Goal: Task Accomplishment & Management: Use online tool/utility

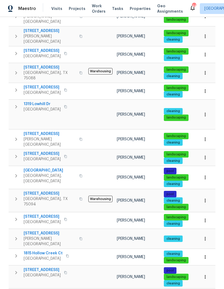
scroll to position [188, 0]
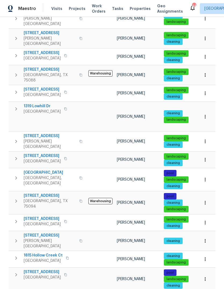
click at [38, 216] on span "2602 Shalimar Dr" at bounding box center [42, 218] width 37 height 5
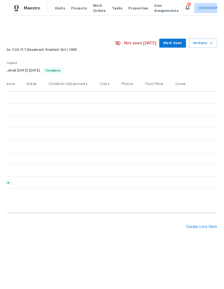
scroll to position [0, 80]
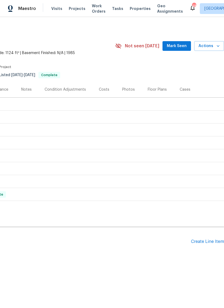
click at [202, 242] on div "Create Line Item" at bounding box center [207, 241] width 33 height 5
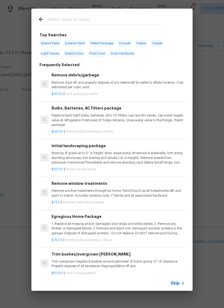
click at [100, 15] on div at bounding box center [99, 19] width 137 height 21
click at [88, 17] on input "text" at bounding box center [105, 20] width 114 height 8
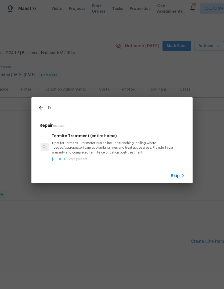
type input "F"
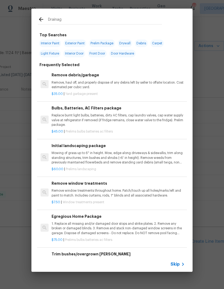
type input "Drainage"
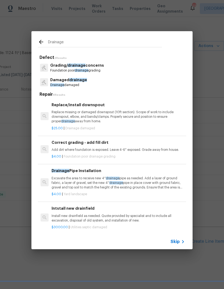
click at [74, 80] on span "drainage" at bounding box center [78, 80] width 18 height 4
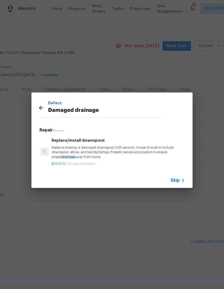
click at [178, 182] on span "Skip" at bounding box center [175, 180] width 9 height 5
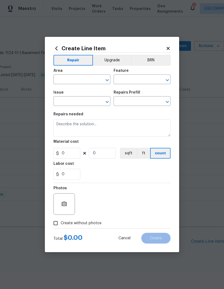
click at [72, 80] on input "text" at bounding box center [74, 80] width 42 height 8
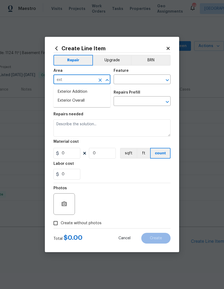
click at [79, 100] on li "Exterior Overall" at bounding box center [81, 100] width 57 height 9
type input "Exterior Overall"
click at [137, 79] on input "text" at bounding box center [135, 80] width 42 height 8
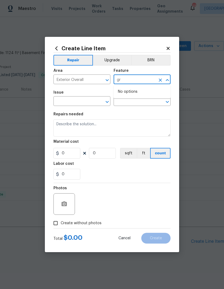
type input "g"
click at [133, 104] on li "Drainage" at bounding box center [142, 104] width 57 height 9
type input "Drainage"
click at [82, 102] on input "text" at bounding box center [74, 102] width 42 height 8
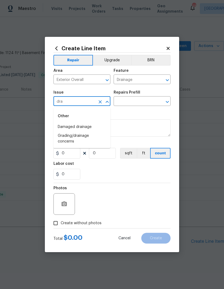
click at [81, 141] on li "Grading/drainage concerns" at bounding box center [81, 138] width 57 height 15
type input "Grading/drainage concerns"
click at [145, 101] on input "text" at bounding box center [135, 102] width 42 height 8
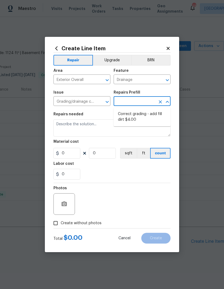
click at [150, 118] on li "Correct grading - add fill dirt $4.00" at bounding box center [142, 117] width 57 height 15
type input "Correct grading - add fill dirt $4.00"
type input "Foundation"
type textarea "Add dirt where foundation is exposed. Leave 4-6" exposed. Grade away from house."
type input "1"
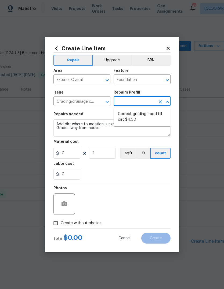
type input "Correct grading - add fill dirt $4.00"
type input "4"
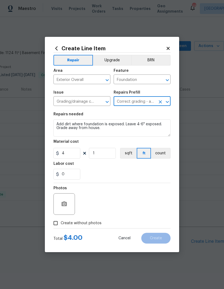
click at [116, 135] on textarea "Add dirt where foundation is exposed. Leave 4-6" exposed. Grade away from house." at bounding box center [111, 127] width 117 height 17
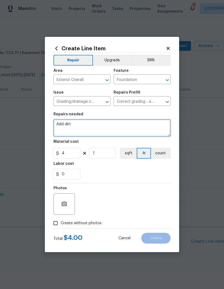
type textarea "Add"
type textarea "Back yard floods and has damaging standing water during heavy rains. Grade yard…"
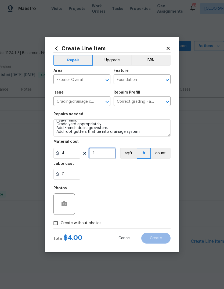
click at [106, 153] on input "1" at bounding box center [102, 153] width 27 height 11
type input "2443"
click at [153, 171] on div "0" at bounding box center [111, 174] width 117 height 11
click at [71, 174] on input "0" at bounding box center [66, 174] width 27 height 11
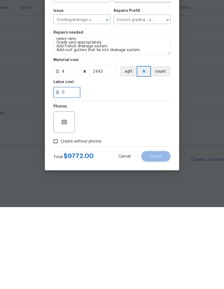
type input "3"
click at [154, 183] on div "Photos" at bounding box center [111, 200] width 117 height 35
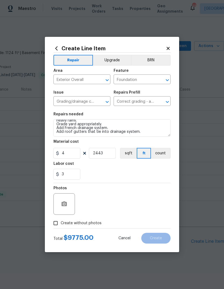
click at [78, 225] on span "Create without photos" at bounding box center [81, 223] width 41 height 6
click at [61, 225] on input "Create without photos" at bounding box center [56, 223] width 10 height 10
checkbox input "true"
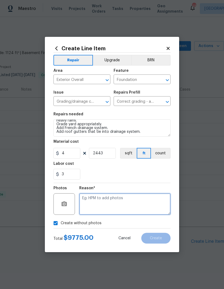
click at [109, 204] on textarea at bounding box center [124, 203] width 91 height 21
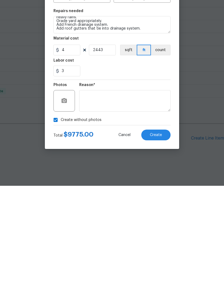
click at [157, 236] on span "Create" at bounding box center [156, 238] width 12 height 4
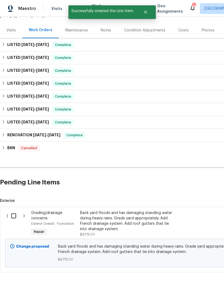
scroll to position [59, 0]
click at [13, 210] on input "checkbox" at bounding box center [15, 215] width 15 height 11
checkbox input "true"
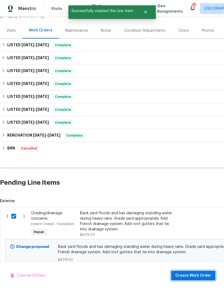
click at [186, 278] on span "Create Work Order" at bounding box center [193, 275] width 36 height 7
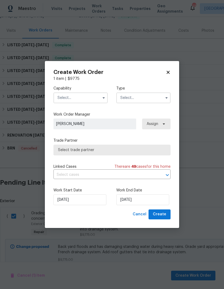
click at [92, 95] on input "text" at bounding box center [80, 97] width 54 height 11
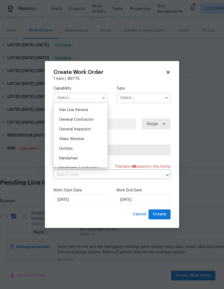
scroll to position [246, 0]
click at [94, 121] on div "General Contractor" at bounding box center [81, 120] width 52 height 10
type input "General Contractor"
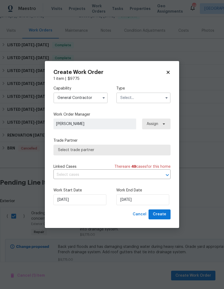
click at [138, 99] on input "text" at bounding box center [143, 97] width 54 height 11
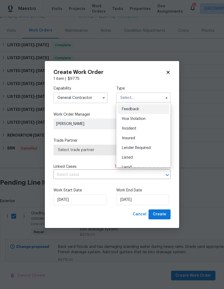
click at [132, 160] on div "Listed" at bounding box center [144, 158] width 52 height 10
type input "Listed"
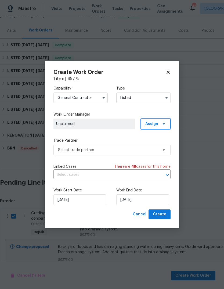
click at [162, 126] on span "Assign" at bounding box center [156, 123] width 30 height 11
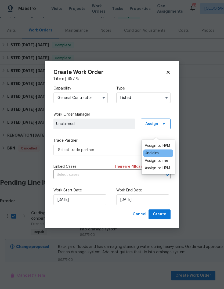
click at [157, 158] on div "Assign to me" at bounding box center [156, 160] width 23 height 5
click at [124, 136] on div "Capability General Contractor Type Listed Work Order Manager Brad Limes Assign …" at bounding box center [111, 145] width 117 height 128
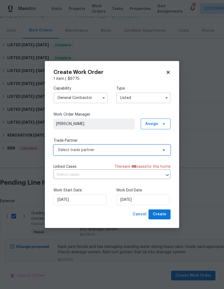
click at [130, 150] on span "Select trade partner" at bounding box center [108, 149] width 100 height 5
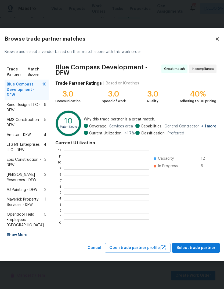
scroll to position [75, 85]
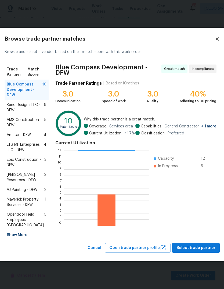
click at [26, 102] on span "Reno Designs LLC - DFW" at bounding box center [25, 107] width 37 height 11
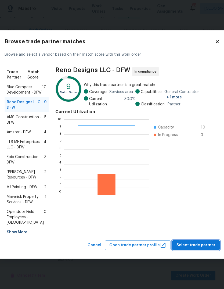
click at [188, 249] on span "Select trade partner" at bounding box center [196, 245] width 39 height 7
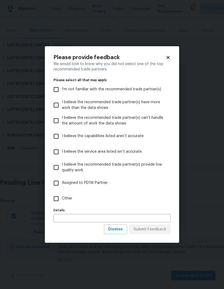
click at [54, 199] on input "Other" at bounding box center [56, 198] width 11 height 11
checkbox input "true"
click at [81, 218] on input "text" at bounding box center [111, 218] width 117 height 8
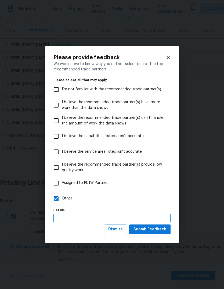
scroll to position [20, 0]
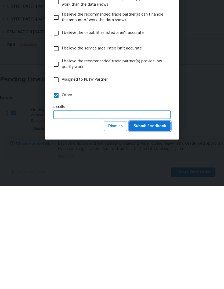
click at [151, 226] on span "Submit Feedback" at bounding box center [150, 229] width 33 height 7
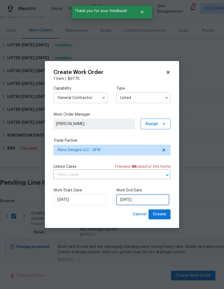
click at [130, 201] on input "[DATE]" at bounding box center [142, 199] width 53 height 11
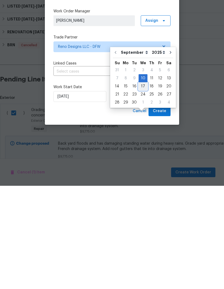
click at [142, 186] on div "17" at bounding box center [143, 190] width 9 height 8
type input "[DATE]"
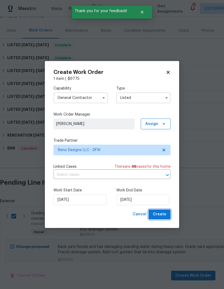
click at [162, 217] on span "Create" at bounding box center [159, 214] width 13 height 7
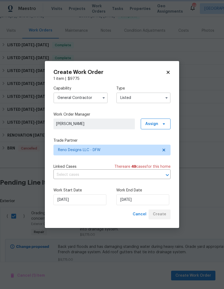
checkbox input "false"
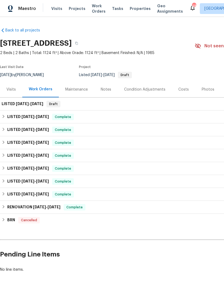
scroll to position [0, 0]
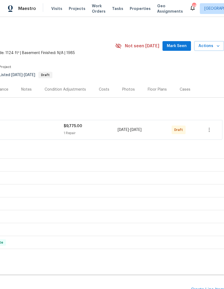
scroll to position [0, 80]
click at [209, 131] on icon "button" at bounding box center [209, 130] width 1 height 4
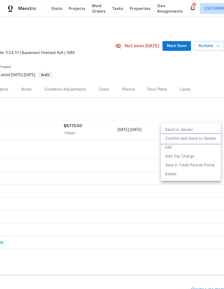
click at [192, 140] on li "Confirm and Send to Vendor" at bounding box center [191, 138] width 60 height 9
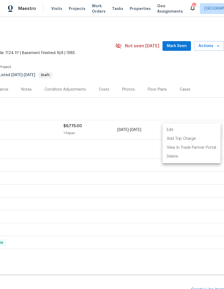
click at [99, 193] on div at bounding box center [112, 144] width 224 height 289
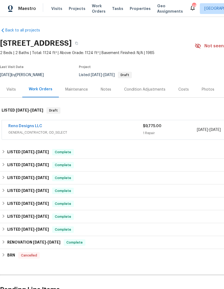
scroll to position [0, 0]
click at [29, 127] on link "Reno Designs LLC" at bounding box center [25, 126] width 34 height 4
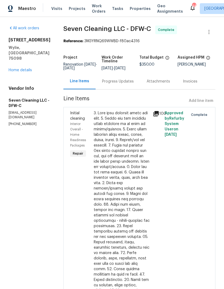
scroll to position [20, 0]
click at [115, 110] on div at bounding box center [122, 239] width 56 height 258
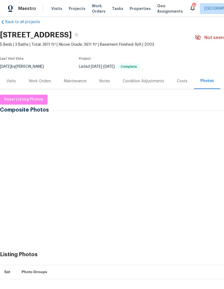
scroll to position [8, 0]
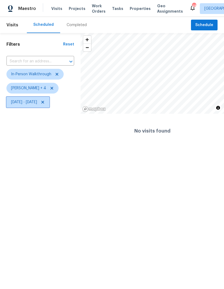
click at [37, 102] on span "[DATE] - [DATE]" at bounding box center [24, 101] width 26 height 5
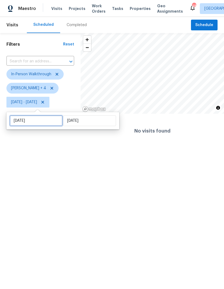
click at [48, 122] on input "[DATE]" at bounding box center [36, 120] width 53 height 11
select select "7"
select select "2025"
select select "8"
select select "2025"
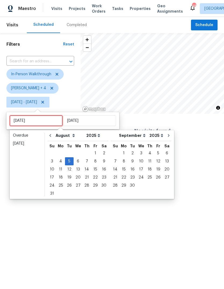
type input "[DATE]"
click at [92, 162] on div "8" at bounding box center [95, 161] width 9 height 8
type input "[DATE]"
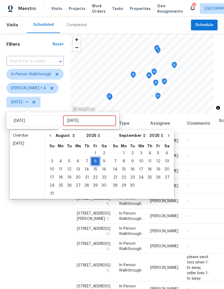
click at [92, 162] on div "8" at bounding box center [95, 161] width 9 height 8
type input "Fri, Aug 08"
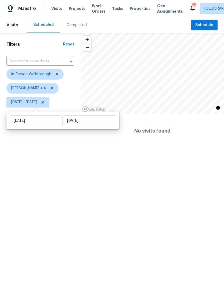
click at [28, 148] on html "Maestro Visits Projects Work Orders Tasks Properties Geo Assignments 48 Dallas …" at bounding box center [112, 74] width 224 height 148
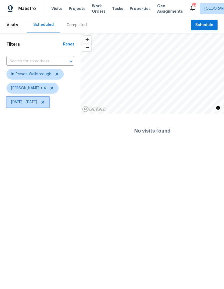
click at [16, 104] on span "Fri, Aug 08 - Fri, Aug 08" at bounding box center [24, 101] width 26 height 5
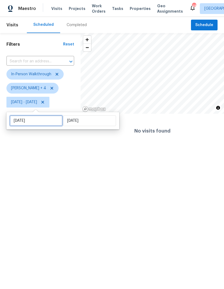
click at [28, 121] on input "Fri, Aug 08" at bounding box center [36, 120] width 53 height 11
select select "7"
select select "2025"
select select "8"
select select "2025"
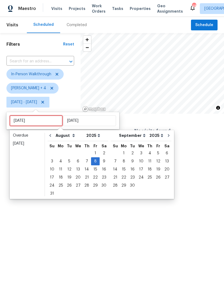
type input "Fri, Aug 15"
click at [93, 171] on div "15" at bounding box center [95, 170] width 9 height 8
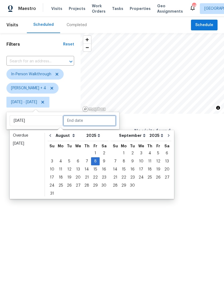
type input "Fri, Aug 15"
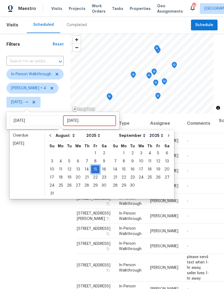
click at [95, 169] on div "15" at bounding box center [95, 170] width 9 height 8
type input "Fri, Aug 15"
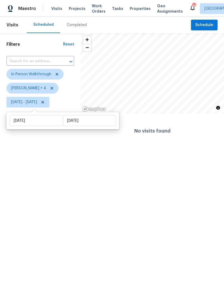
click at [18, 148] on html "Maestro Visits Projects Work Orders Tasks Properties Geo Assignments 48 Dallas …" at bounding box center [112, 74] width 224 height 148
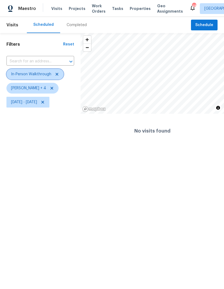
click at [37, 75] on span "In-Person Walkthrough" at bounding box center [31, 73] width 40 height 5
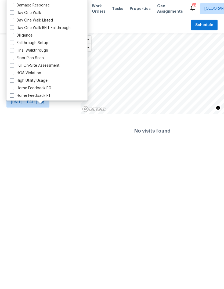
scroll to position [94, 0]
click at [23, 36] on label "Diligence" at bounding box center [21, 35] width 23 height 5
click at [13, 36] on input "Diligence" at bounding box center [11, 34] width 3 height 3
checkbox input "true"
click at [43, 148] on html "Maestro Visits Projects Work Orders Tasks Properties Geo Assignments 48 Dallas …" at bounding box center [112, 74] width 224 height 148
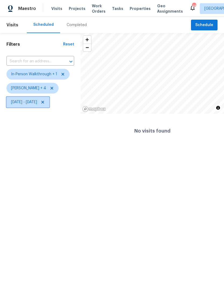
click at [37, 103] on span "Fri, Aug 15 - Fri, Aug 15" at bounding box center [24, 101] width 26 height 5
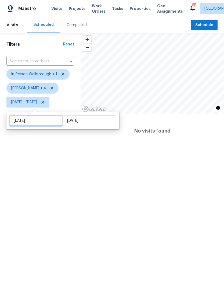
click at [45, 121] on input "Fri, Aug 15" at bounding box center [36, 120] width 53 height 11
select select "7"
select select "2025"
select select "8"
select select "2025"
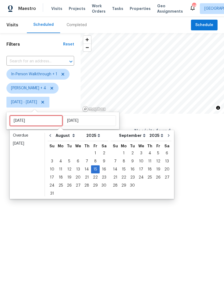
type input "Fri, Sep 12"
click at [154, 163] on div "12" at bounding box center [158, 161] width 9 height 8
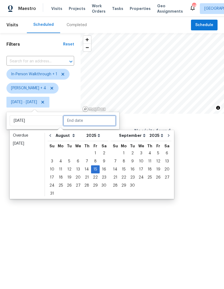
type input "Fri, Sep 12"
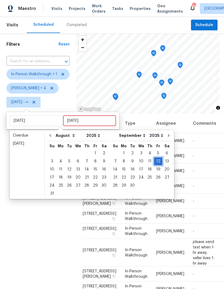
click at [154, 163] on div "12" at bounding box center [158, 161] width 9 height 8
type input "Fri, Sep 12"
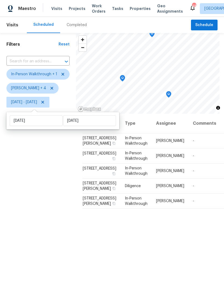
click at [26, 156] on div "Filters Reset ​ In-Person Walkthrough + 1 Alicia Anices + 4 Fri, Sep 12 - Fri, …" at bounding box center [38, 189] width 76 height 312
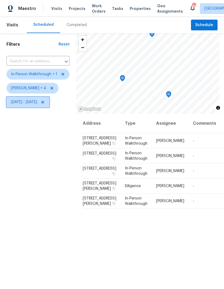
click at [19, 103] on span "Fri, Sep 12 - Fri, Sep 12" at bounding box center [24, 101] width 26 height 5
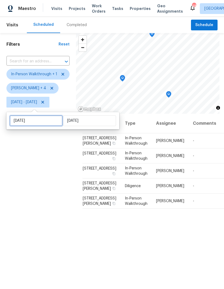
click at [24, 120] on input "Fri, Sep 12" at bounding box center [36, 120] width 53 height 11
select select "8"
select select "2025"
select select "9"
select select "2025"
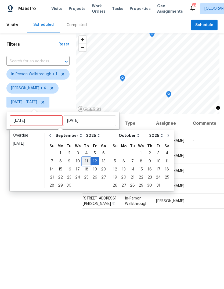
click at [84, 163] on div "11" at bounding box center [86, 161] width 8 height 8
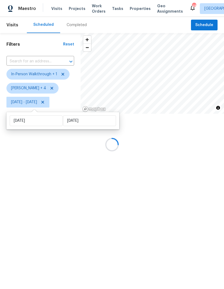
type input "Thu, Sep 11"
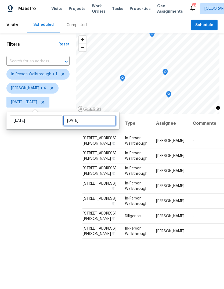
click at [72, 122] on input "Fri, Sep 12" at bounding box center [89, 120] width 53 height 11
select select "8"
select select "2025"
select select "9"
select select "2025"
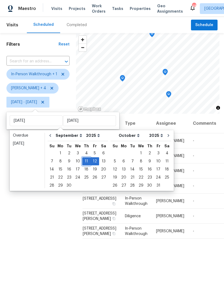
click at [84, 161] on div "11" at bounding box center [86, 161] width 8 height 8
type input "Thu, Sep 11"
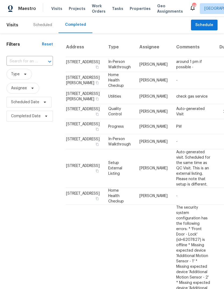
click at [94, 12] on span "Work Orders" at bounding box center [99, 8] width 14 height 11
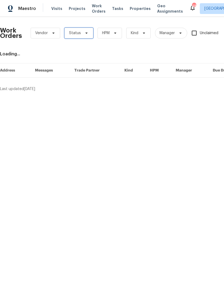
click at [85, 33] on icon at bounding box center [86, 33] width 4 height 4
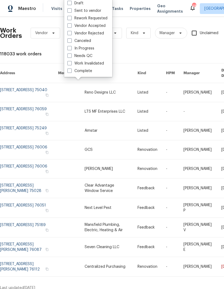
click at [89, 56] on label "Needs QC" at bounding box center [79, 55] width 25 height 5
click at [71, 56] on input "Needs QC" at bounding box center [68, 54] width 3 height 3
checkbox input "true"
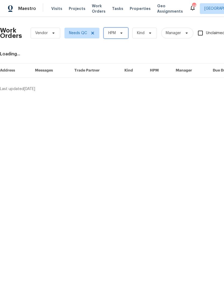
click at [121, 35] on span "HPM" at bounding box center [116, 33] width 24 height 11
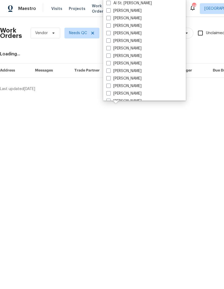
click at [127, 41] on label "[PERSON_NAME]" at bounding box center [123, 40] width 35 height 5
click at [110, 41] on input "[PERSON_NAME]" at bounding box center [107, 39] width 3 height 3
checkbox input "true"
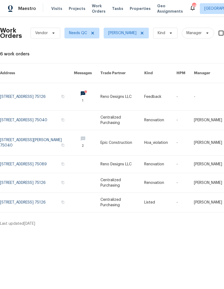
click at [22, 97] on link at bounding box center [37, 96] width 74 height 27
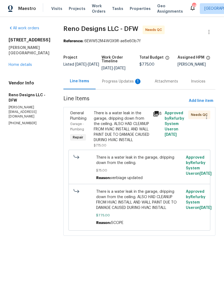
click at [127, 136] on div "There is a water leak in the garage, dripping down from the ceiling. ALSO HAD C…" at bounding box center [122, 126] width 56 height 32
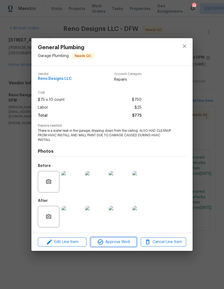
click at [122, 243] on span "Approve Work" at bounding box center [113, 242] width 42 height 7
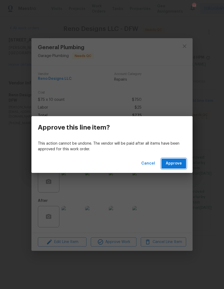
click at [179, 160] on button "Approve" at bounding box center [173, 164] width 25 height 10
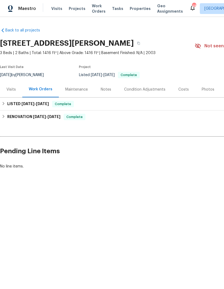
click at [96, 8] on span "Work Orders" at bounding box center [99, 8] width 14 height 11
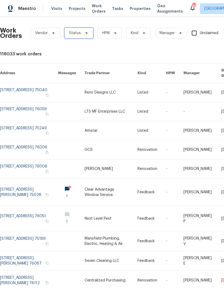
click at [83, 36] on span "Status" at bounding box center [78, 33] width 29 height 11
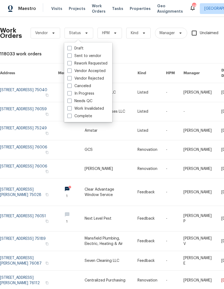
click at [90, 103] on label "Needs QC" at bounding box center [79, 100] width 25 height 5
click at [71, 102] on input "Needs QC" at bounding box center [68, 99] width 3 height 3
checkbox input "true"
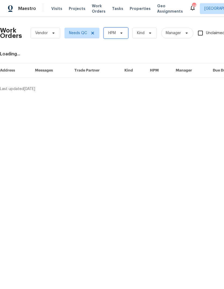
click at [116, 35] on span "HPM" at bounding box center [116, 33] width 24 height 11
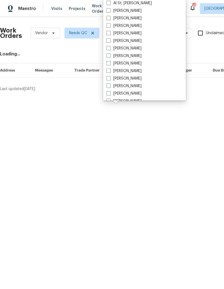
click at [130, 43] on label "[PERSON_NAME]" at bounding box center [123, 40] width 35 height 5
click at [110, 42] on input "[PERSON_NAME]" at bounding box center [107, 39] width 3 height 3
checkbox input "true"
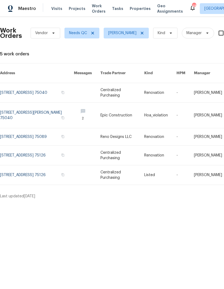
click at [26, 130] on link at bounding box center [37, 136] width 74 height 17
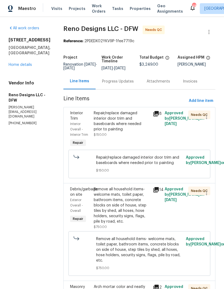
click at [125, 127] on div "Repair/replace damaged interior door trim and baseboards where needed prior to …" at bounding box center [122, 120] width 56 height 21
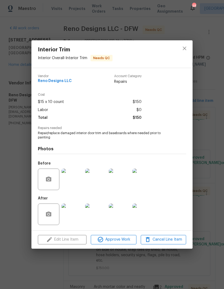
click at [77, 216] on img at bounding box center [72, 213] width 21 height 21
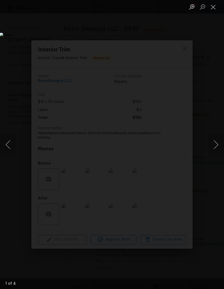
click at [217, 146] on button "Next image" at bounding box center [216, 144] width 16 height 21
click at [217, 142] on button "Next image" at bounding box center [216, 144] width 16 height 21
click at [213, 145] on button "Next image" at bounding box center [216, 144] width 16 height 21
click at [213, 144] on button "Next image" at bounding box center [216, 144] width 16 height 21
click at [218, 142] on button "Next image" at bounding box center [216, 144] width 16 height 21
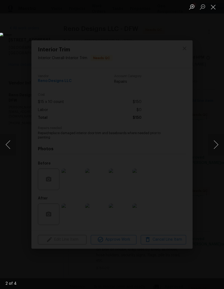
click at [216, 8] on button "Close lightbox" at bounding box center [213, 6] width 11 height 9
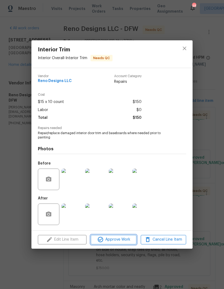
click at [120, 241] on span "Approve Work" at bounding box center [113, 239] width 42 height 7
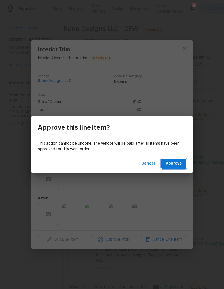
click at [180, 167] on button "Approve" at bounding box center [173, 164] width 25 height 10
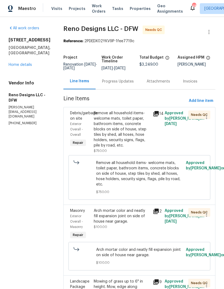
click at [130, 135] on div "Remove all household items- welcome mats, toilet paper, bathroom items, concret…" at bounding box center [122, 129] width 56 height 38
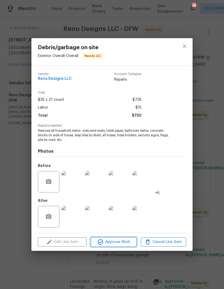
click at [119, 245] on span "Approve Work" at bounding box center [113, 242] width 42 height 7
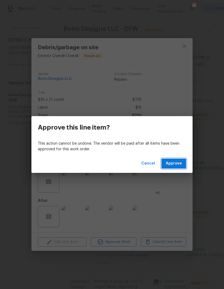
click at [183, 164] on button "Approve" at bounding box center [173, 164] width 25 height 10
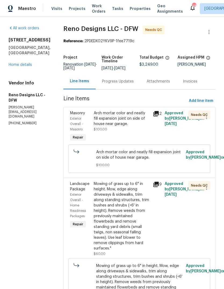
click at [123, 120] on div "Arch mortar color and neatly fill expansion joint on side of house near garage." at bounding box center [122, 118] width 56 height 16
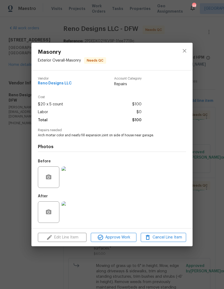
click at [76, 207] on img at bounding box center [72, 211] width 21 height 21
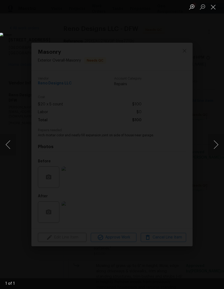
click at [215, 5] on button "Close lightbox" at bounding box center [213, 6] width 11 height 9
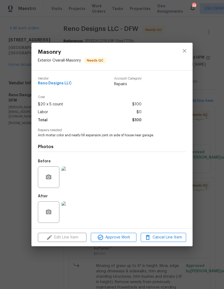
click at [125, 231] on div "Edit Line Item Approve Work Cancel Line Item" at bounding box center [111, 237] width 161 height 18
click at [127, 235] on span "Approve Work" at bounding box center [113, 237] width 42 height 7
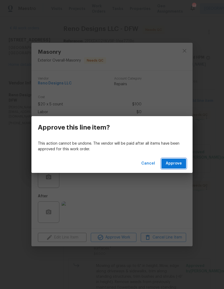
click at [175, 162] on span "Approve" at bounding box center [174, 163] width 16 height 7
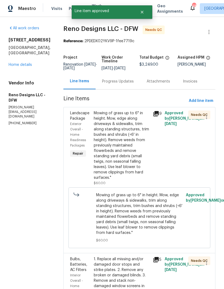
click at [92, 162] on div "Mowing of grass up to 6" in height. Mow, edge along driveways & sidewalks, trim…" at bounding box center [121, 148] width 59 height 78
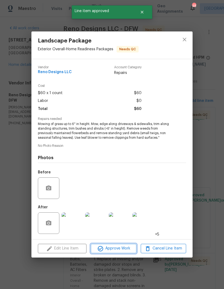
click at [112, 246] on span "Approve Work" at bounding box center [113, 248] width 42 height 7
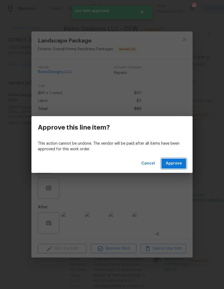
click at [179, 162] on span "Approve" at bounding box center [174, 163] width 16 height 7
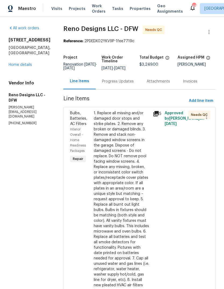
click at [126, 199] on div "1. Replace all missing and/or damaged door stops and strike plates. 2. Remove a…" at bounding box center [122, 198] width 56 height 177
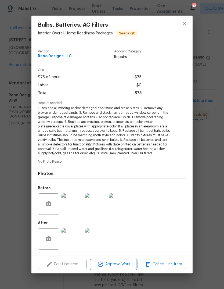
click at [121, 263] on span "Approve Work" at bounding box center [113, 264] width 42 height 7
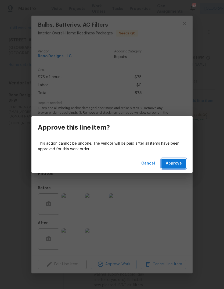
click at [178, 166] on span "Approve" at bounding box center [174, 163] width 16 height 7
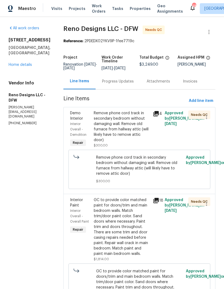
click at [124, 131] on div "Remove phone cord track in secondary bedroom without damaging wall. Remove old …" at bounding box center [122, 126] width 56 height 32
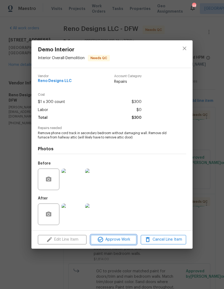
click at [118, 239] on span "Approve Work" at bounding box center [113, 239] width 42 height 7
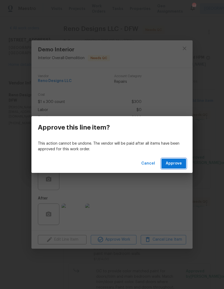
click at [177, 166] on span "Approve" at bounding box center [174, 163] width 16 height 7
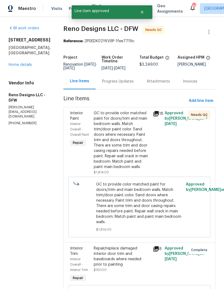
click at [134, 151] on div "GC to provide color matched paint for doors/trim and main bedroom walls. Match …" at bounding box center [122, 139] width 56 height 59
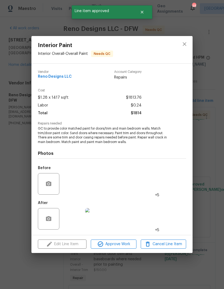
click at [80, 220] on img at bounding box center [72, 218] width 21 height 21
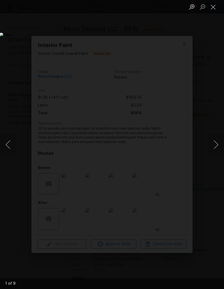
click at [214, 145] on button "Next image" at bounding box center [216, 144] width 16 height 21
click at [220, 146] on button "Next image" at bounding box center [216, 144] width 16 height 21
click at [215, 145] on button "Next image" at bounding box center [216, 144] width 16 height 21
click at [217, 145] on button "Next image" at bounding box center [216, 144] width 16 height 21
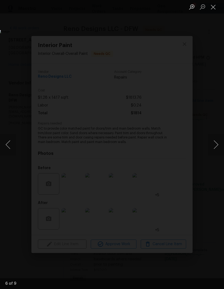
click at [218, 147] on button "Next image" at bounding box center [216, 144] width 16 height 21
click at [217, 145] on button "Next image" at bounding box center [216, 144] width 16 height 21
click at [217, 3] on button "Close lightbox" at bounding box center [213, 6] width 11 height 9
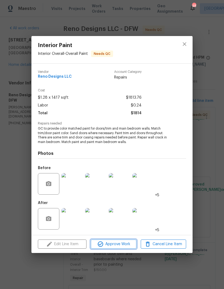
click at [121, 245] on span "Approve Work" at bounding box center [113, 244] width 42 height 7
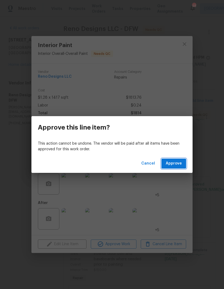
click at [178, 165] on span "Approve" at bounding box center [174, 163] width 16 height 7
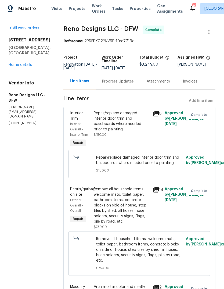
click at [16, 63] on link "Home details" at bounding box center [20, 65] width 23 height 4
